Goal: Information Seeking & Learning: Learn about a topic

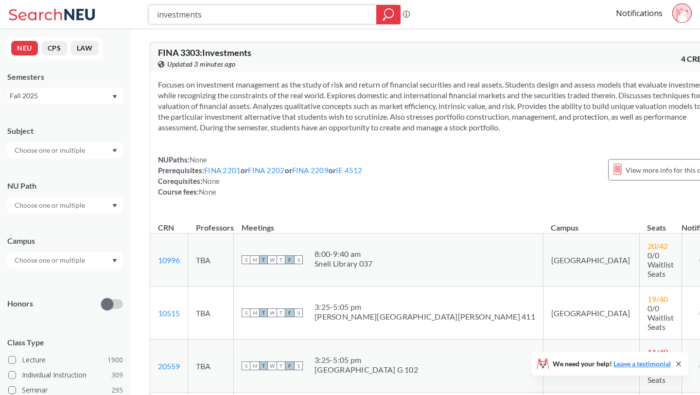
click at [180, 9] on input "investments" at bounding box center [262, 14] width 213 height 17
type input "="
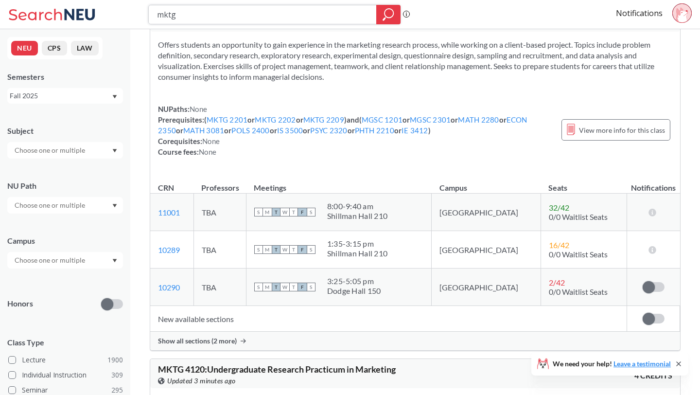
scroll to position [456, 0]
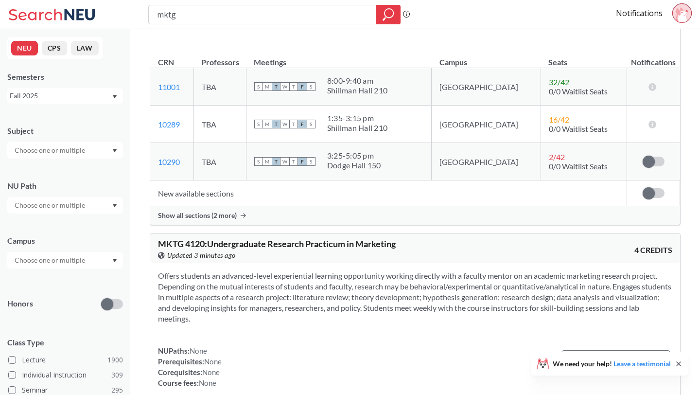
click at [221, 212] on span "Show all sections (2 more)" at bounding box center [197, 215] width 79 height 9
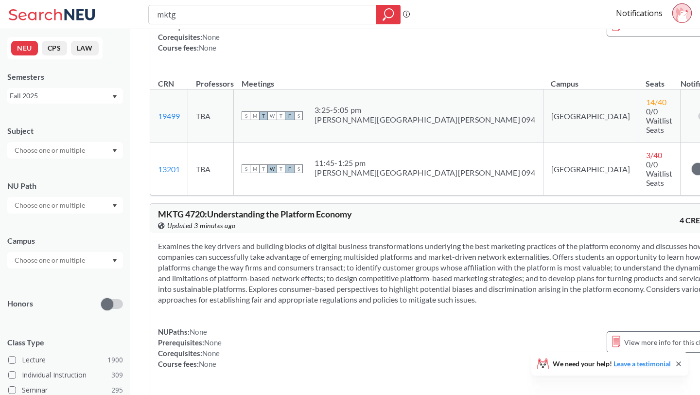
scroll to position [3807, 0]
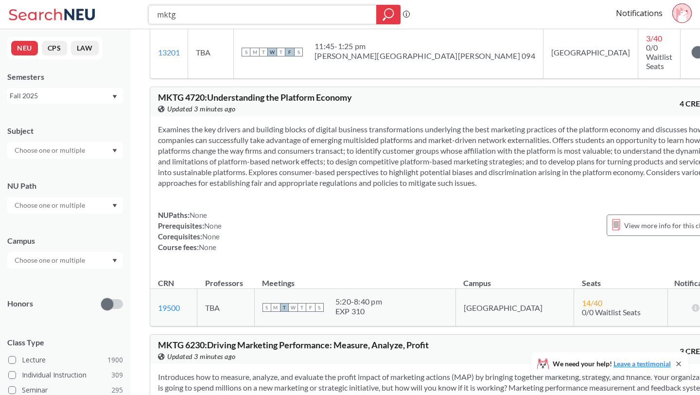
click at [241, 18] on input "mktg" at bounding box center [262, 14] width 213 height 17
type input "mktg 4506"
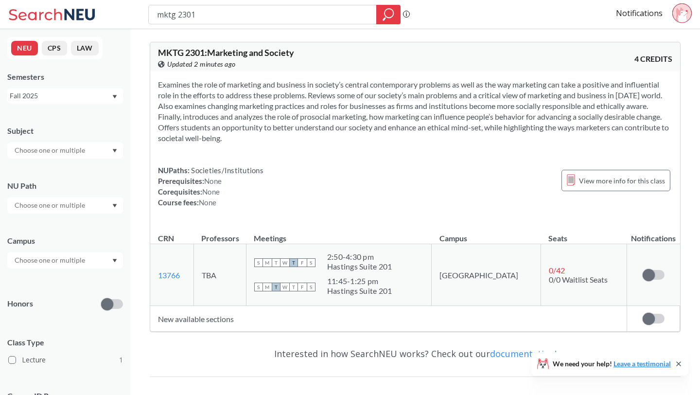
scroll to position [1, 0]
drag, startPoint x: 205, startPoint y: 19, endPoint x: 180, endPoint y: 17, distance: 24.9
click at [180, 17] on input "mktg 2301" at bounding box center [262, 14] width 213 height 17
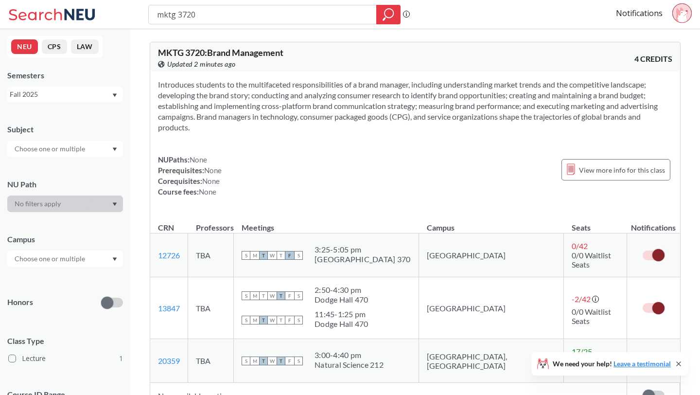
drag, startPoint x: 194, startPoint y: 16, endPoint x: 182, endPoint y: 17, distance: 12.2
click at [180, 16] on input "mktg 3720" at bounding box center [262, 14] width 213 height 17
click at [217, 14] on input "mktg 3720" at bounding box center [262, 14] width 213 height 17
type input "mktg"
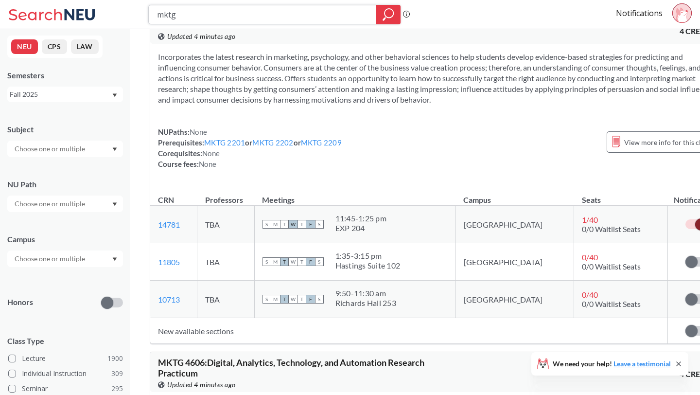
scroll to position [1127, 0]
drag, startPoint x: 297, startPoint y: 51, endPoint x: 152, endPoint y: 48, distance: 144.9
click at [152, 45] on div "MKTG 4506 : Consumer Behavior View this course on Banner. Updated 4 minutes ago…" at bounding box center [437, 30] width 575 height 29
copy span "MKTG 4506 : Consumer Behavior"
